Goal: Task Accomplishment & Management: Manage account settings

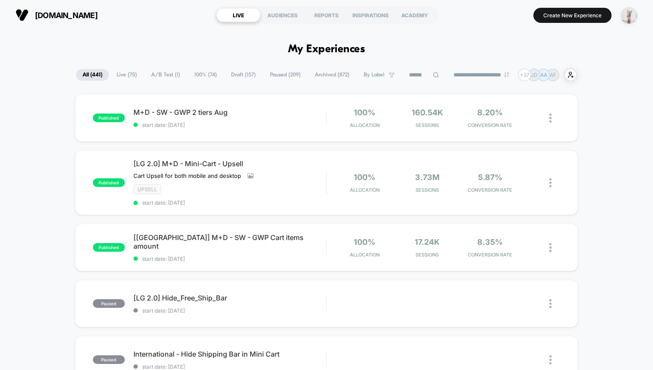
click at [628, 16] on img "button" at bounding box center [629, 15] width 17 height 17
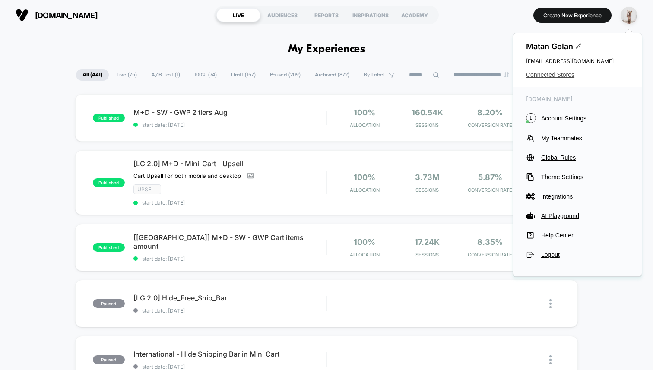
click at [559, 74] on span "Connected Stores" at bounding box center [577, 74] width 103 height 7
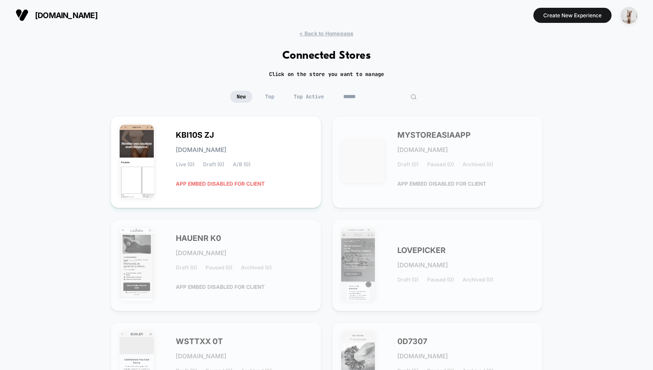
click at [371, 94] on input at bounding box center [380, 97] width 86 height 12
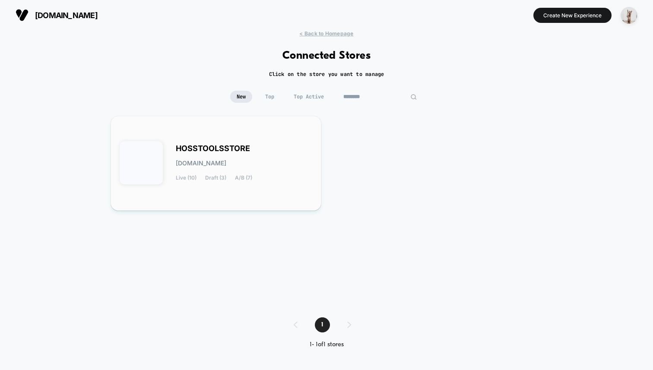
type input "********"
click at [226, 161] on span "[DOMAIN_NAME]" at bounding box center [201, 163] width 51 height 6
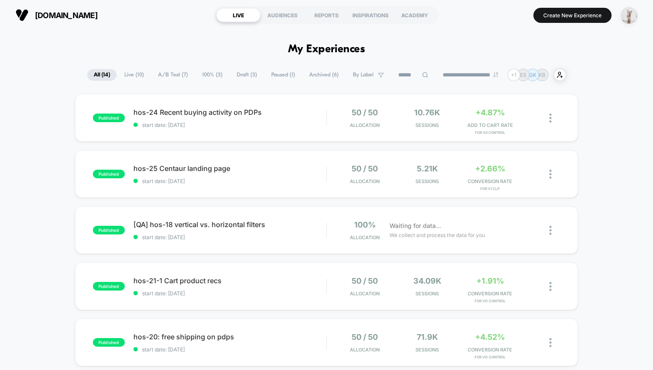
click at [631, 16] on img "button" at bounding box center [629, 15] width 17 height 17
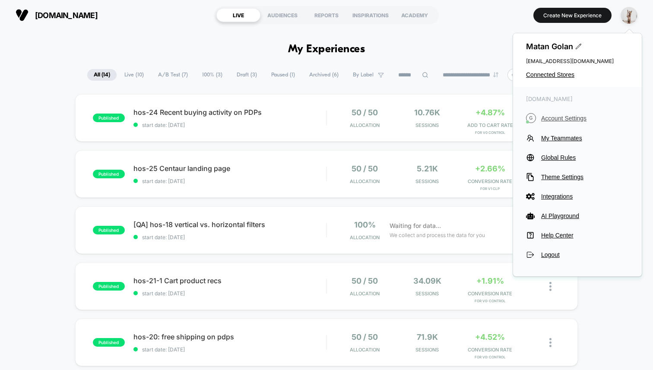
click at [557, 121] on span "Account Settings" at bounding box center [585, 118] width 88 height 7
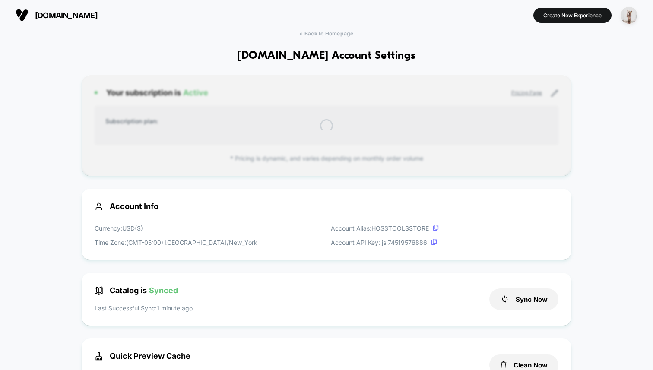
scroll to position [117, 0]
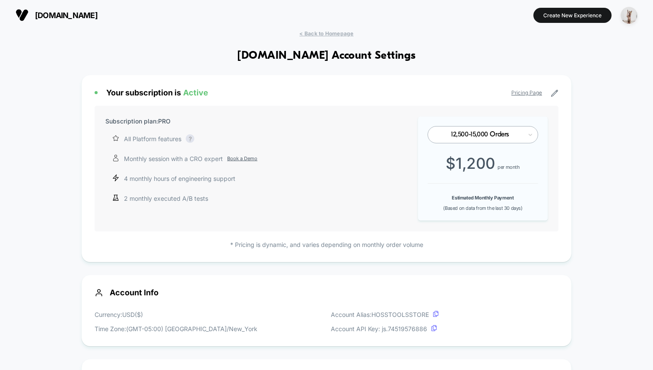
click at [479, 136] on div at bounding box center [480, 134] width 85 height 5
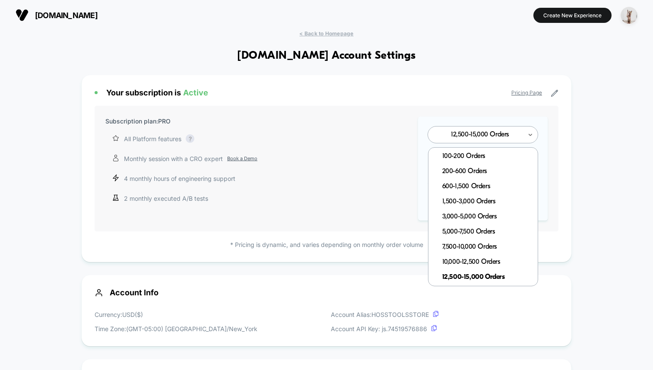
scroll to position [52, 0]
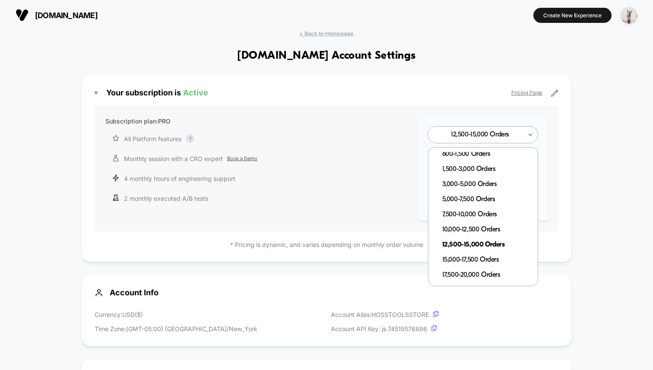
click at [360, 167] on div "Subscription plan: PRO All Platform features Complete access to our AI-powered …" at bounding box center [327, 169] width 464 height 126
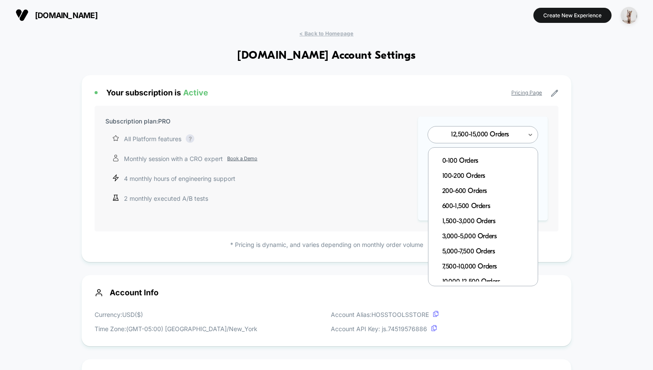
click at [466, 141] on div "12,500-15,000 Orders" at bounding box center [483, 134] width 111 height 17
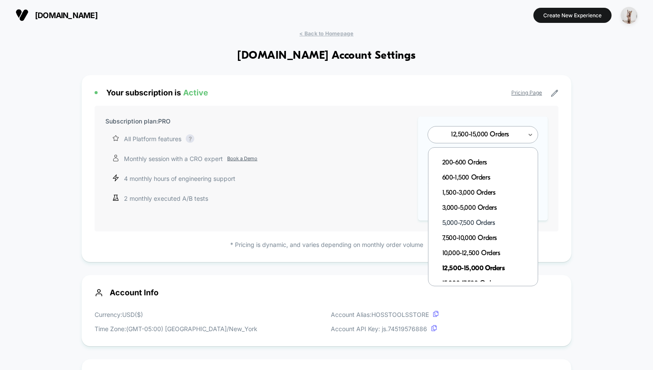
scroll to position [40, 0]
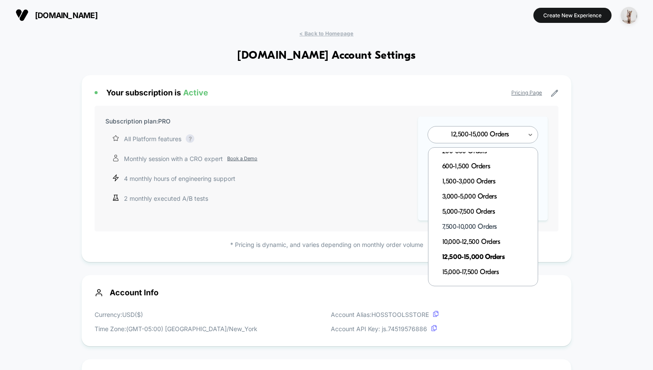
click at [465, 229] on div "7,500-10,000 Orders" at bounding box center [487, 227] width 101 height 15
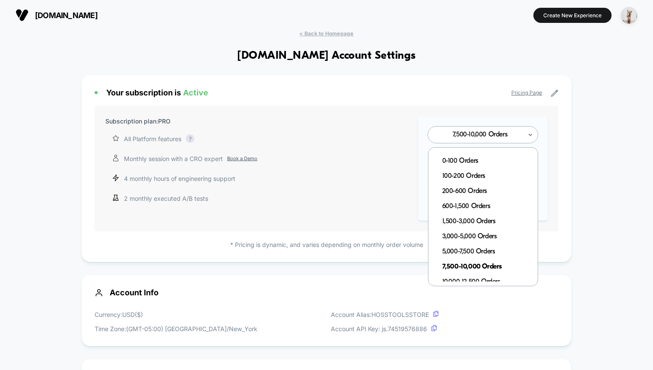
click at [490, 133] on div at bounding box center [480, 134] width 85 height 5
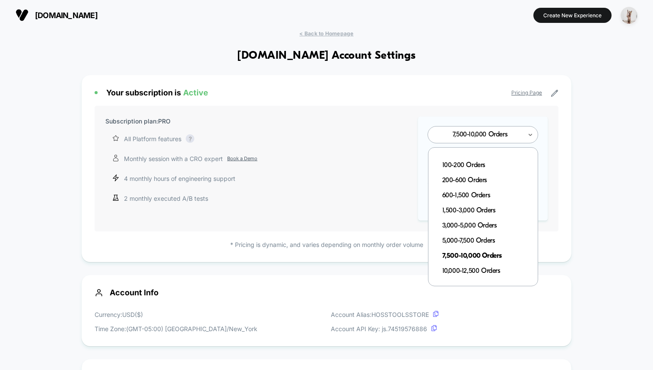
scroll to position [13, 0]
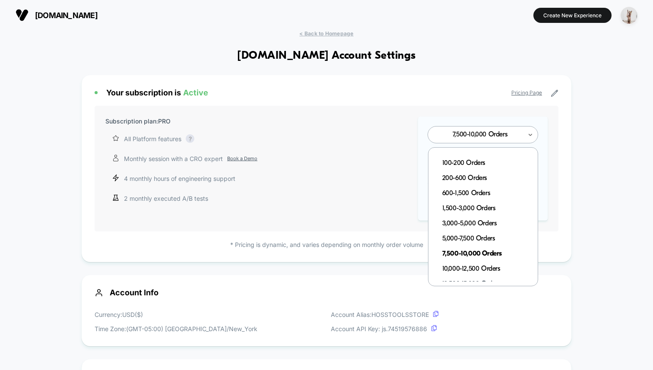
click at [477, 277] on div "12,500-15,000 Orders" at bounding box center [487, 284] width 101 height 15
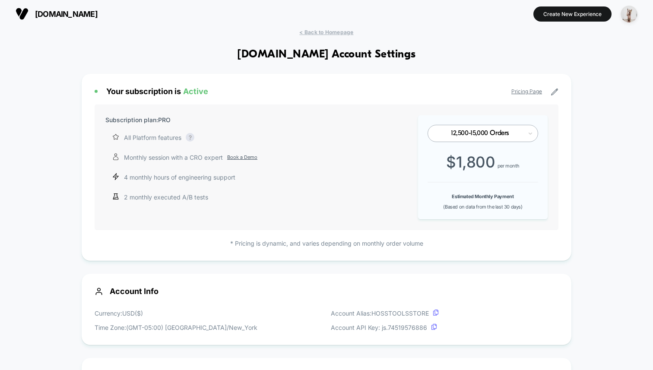
scroll to position [0, 0]
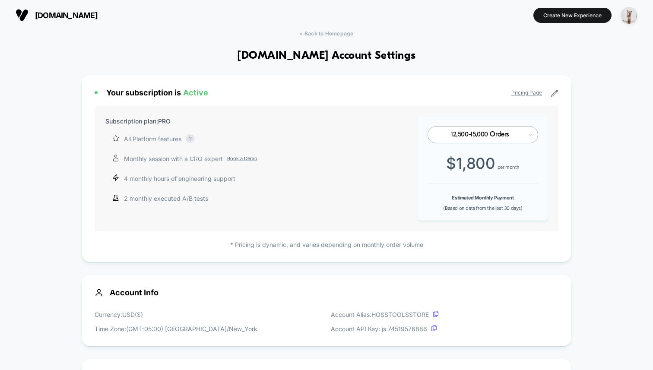
click at [327, 32] on span "< Back to Homepage" at bounding box center [326, 33] width 54 height 6
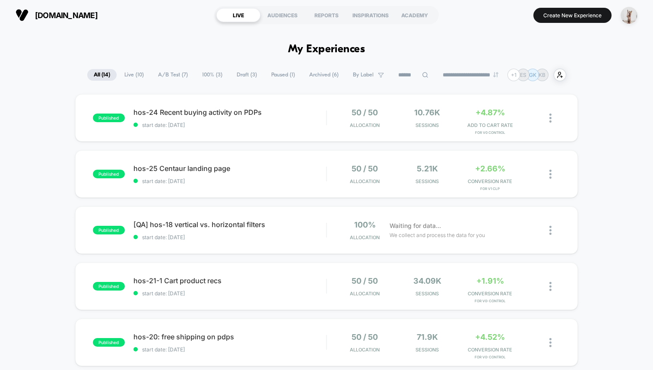
drag, startPoint x: 413, startPoint y: 44, endPoint x: 425, endPoint y: 27, distance: 20.4
click at [626, 15] on img "button" at bounding box center [629, 15] width 17 height 17
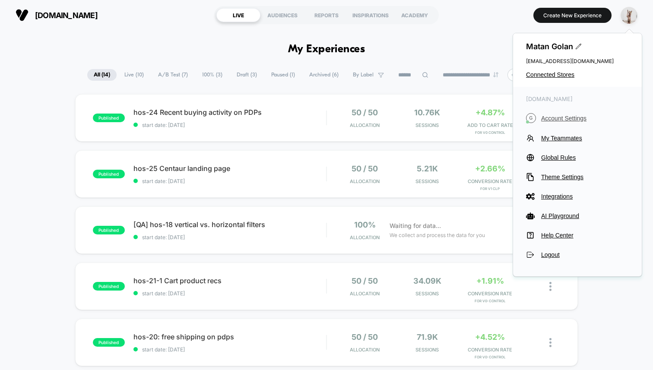
click at [556, 121] on span "Account Settings" at bounding box center [585, 118] width 88 height 7
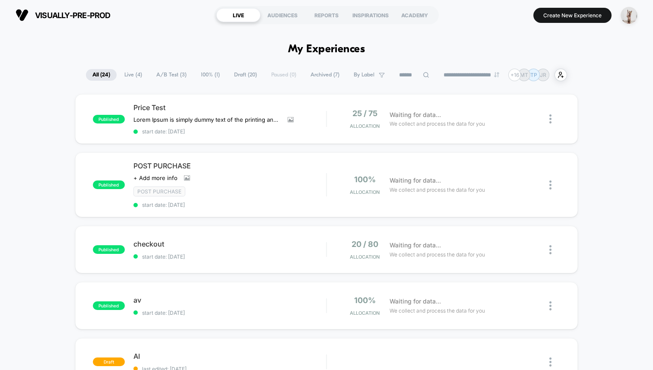
click at [209, 30] on div "visually-pre-prod https://visually-pre-prod.myshopify.com LIVE AUDIENCES REPORT…" at bounding box center [326, 15] width 653 height 30
click at [186, 177] on icon at bounding box center [187, 178] width 6 height 6
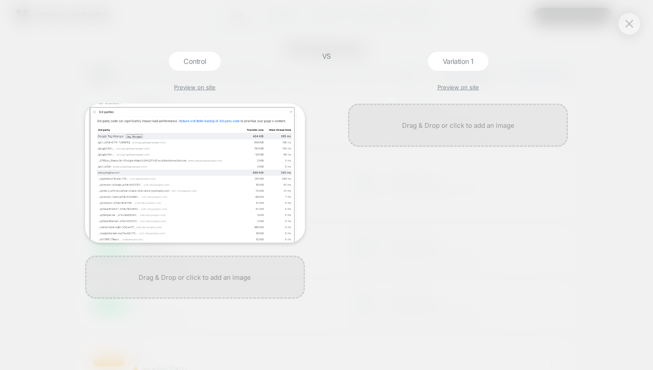
click at [637, 28] on div at bounding box center [630, 24] width 22 height 22
